Goal: Task Accomplishment & Management: Manage account settings

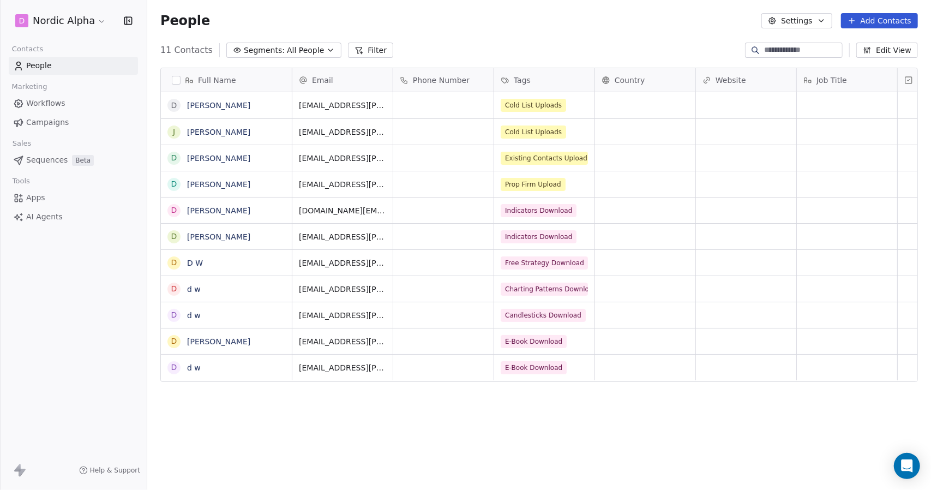
scroll to position [423, 776]
click at [176, 77] on button "button" at bounding box center [176, 80] width 9 height 9
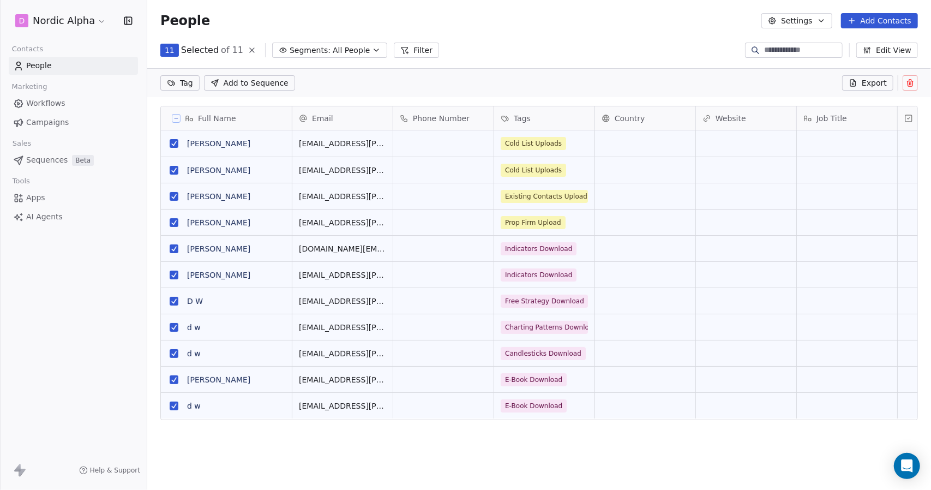
scroll to position [385, 776]
click at [915, 81] on icon at bounding box center [910, 83] width 9 height 9
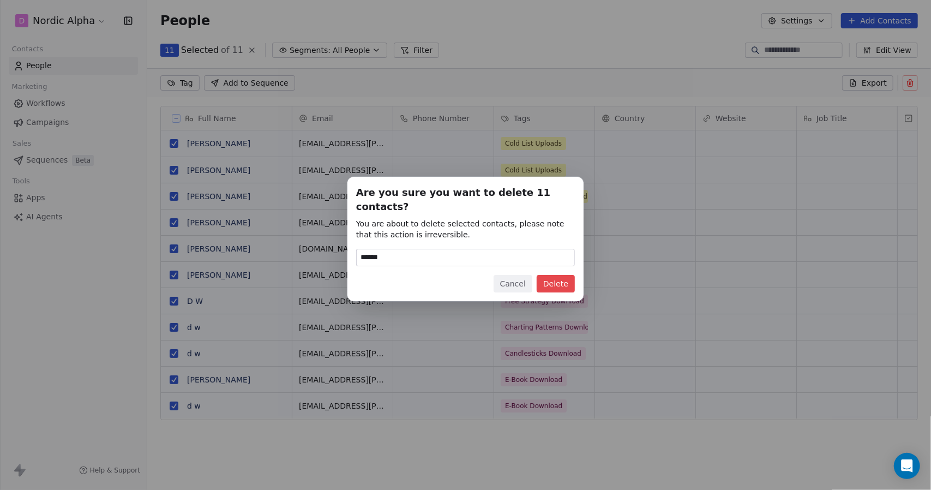
type input "******"
click at [556, 275] on button "Delete" at bounding box center [556, 283] width 38 height 17
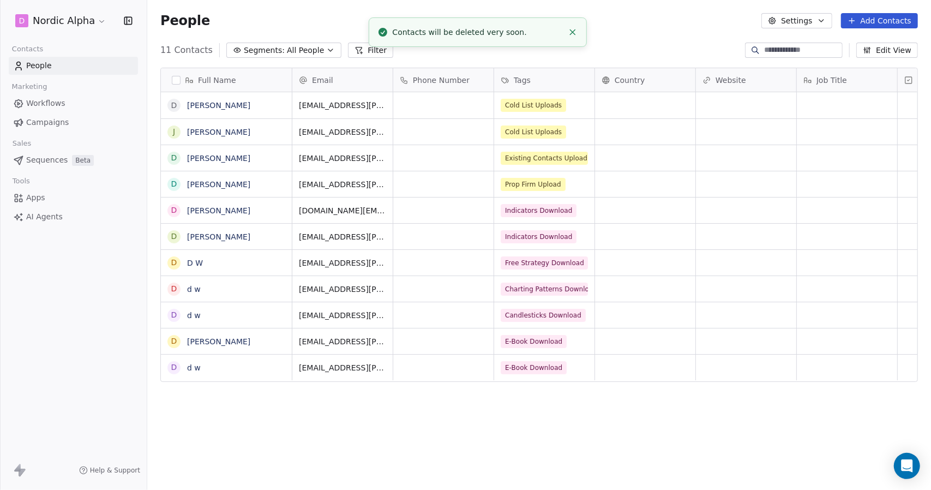
scroll to position [423, 776]
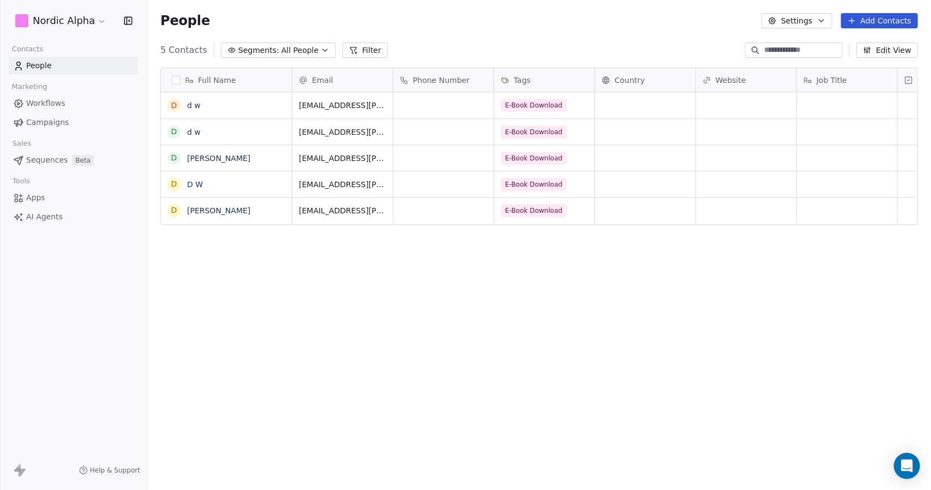
scroll to position [423, 776]
click at [174, 77] on button "button" at bounding box center [176, 80] width 9 height 9
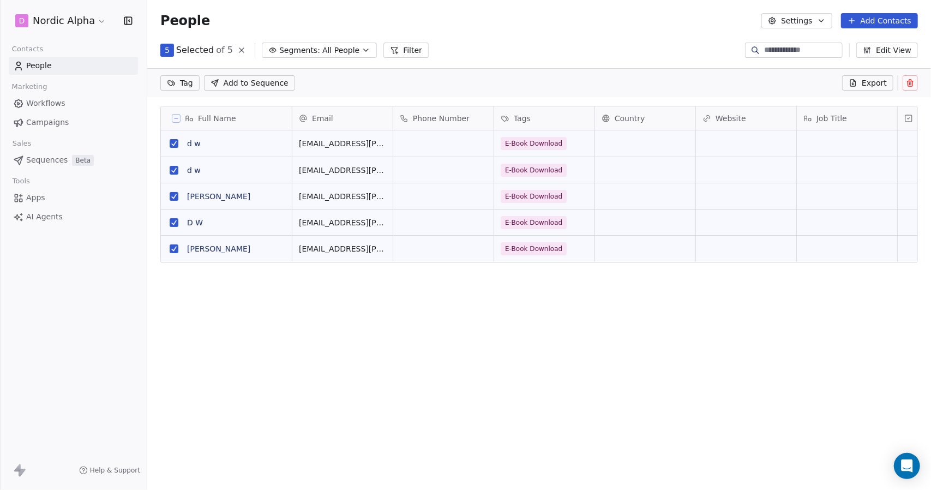
scroll to position [385, 776]
click at [911, 84] on icon at bounding box center [910, 83] width 9 height 9
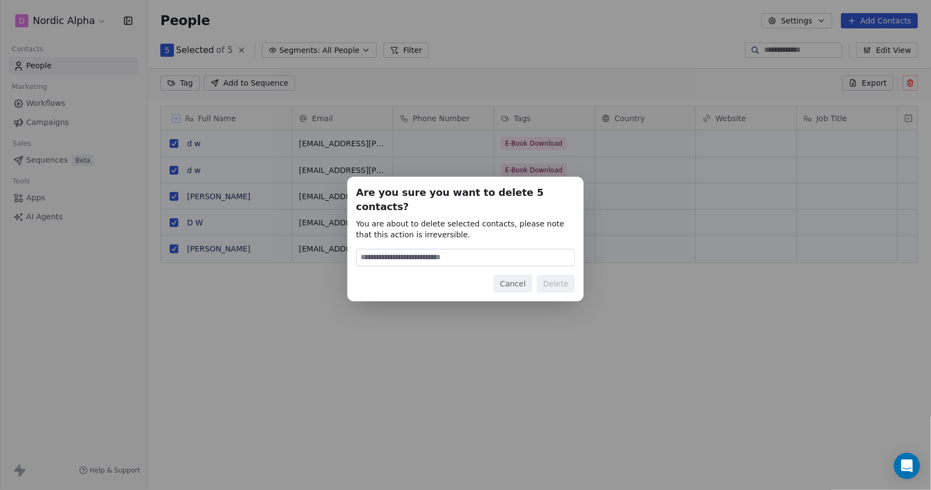
click at [496, 249] on input at bounding box center [466, 257] width 218 height 16
type input "******"
click at [555, 277] on button "Delete" at bounding box center [556, 283] width 38 height 17
